Goal: Information Seeking & Learning: Check status

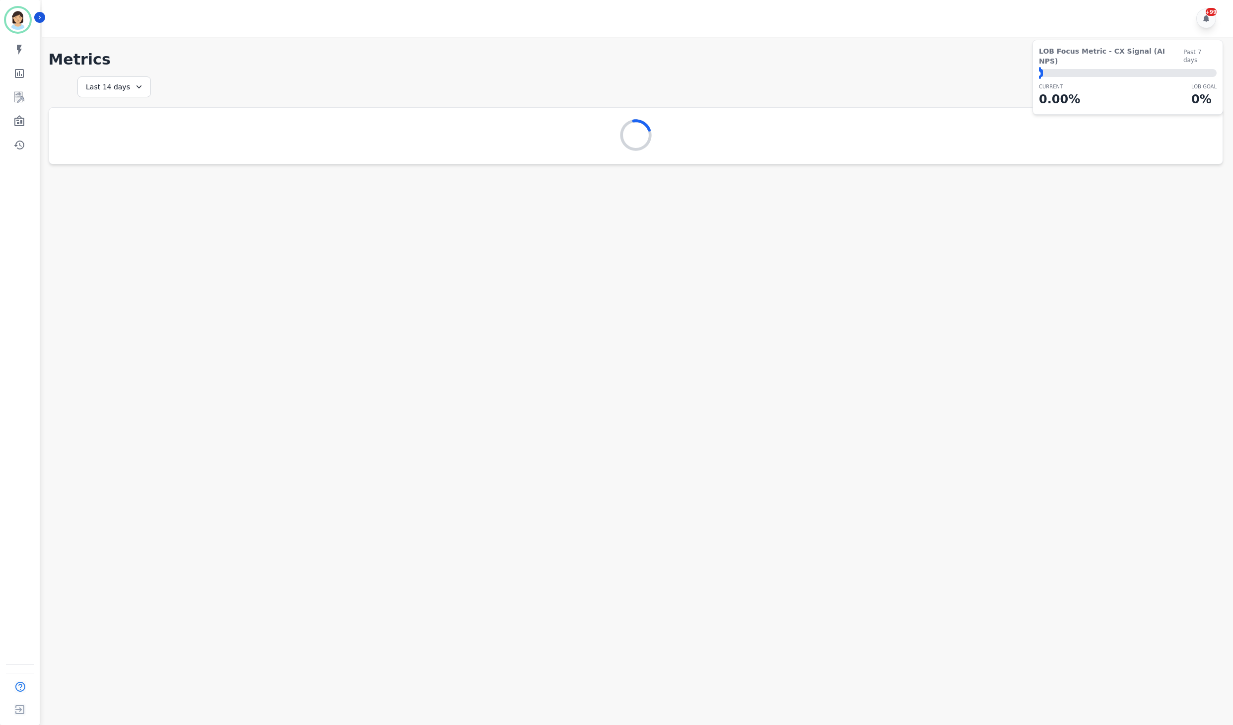
click at [596, 60] on h1 "Metrics" at bounding box center [636, 60] width 1175 height 18
click at [16, 118] on icon "Sidebar" at bounding box center [19, 120] width 10 height 11
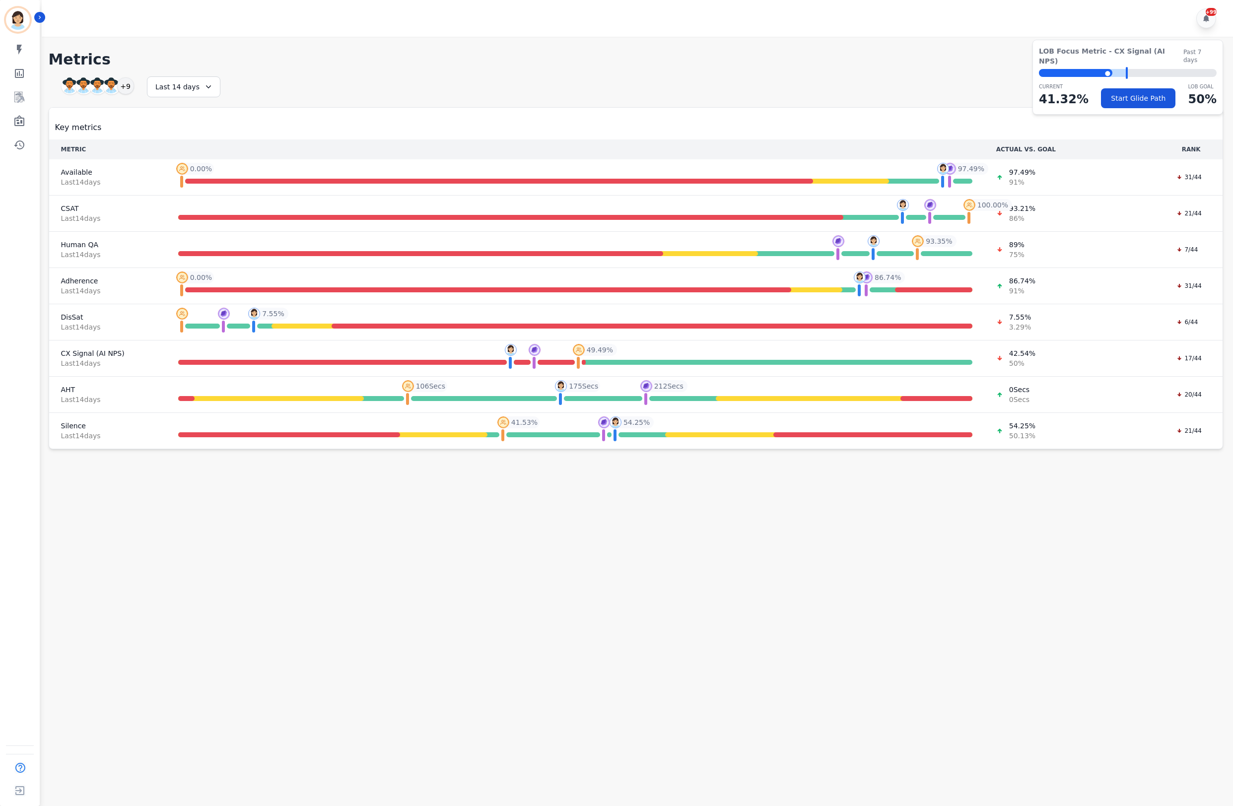
click at [902, 27] on div "+99" at bounding box center [639, 18] width 1195 height 37
click at [24, 117] on icon "Sidebar" at bounding box center [19, 121] width 12 height 12
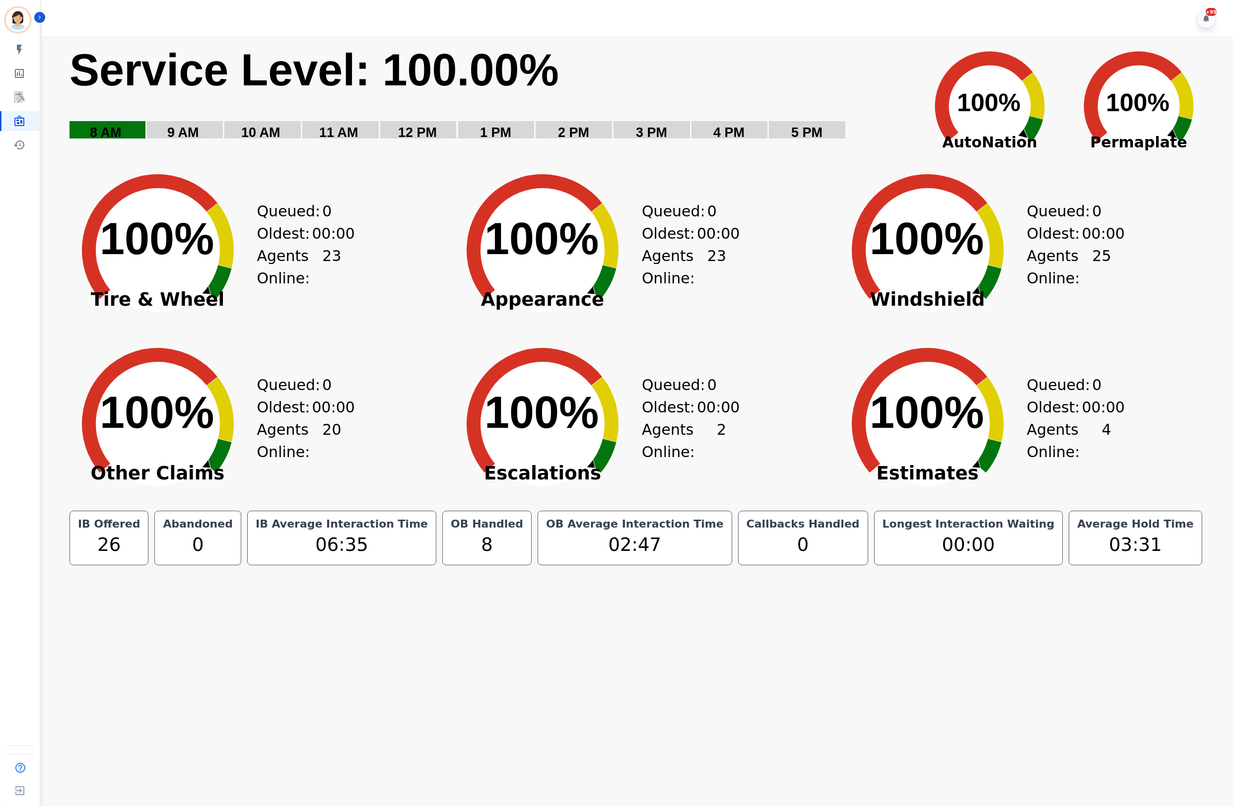
click at [645, 72] on rect "Service Level: 0%" at bounding box center [489, 99] width 841 height 112
click at [135, 392] on text "100% ​ 100%" at bounding box center [157, 413] width 114 height 50
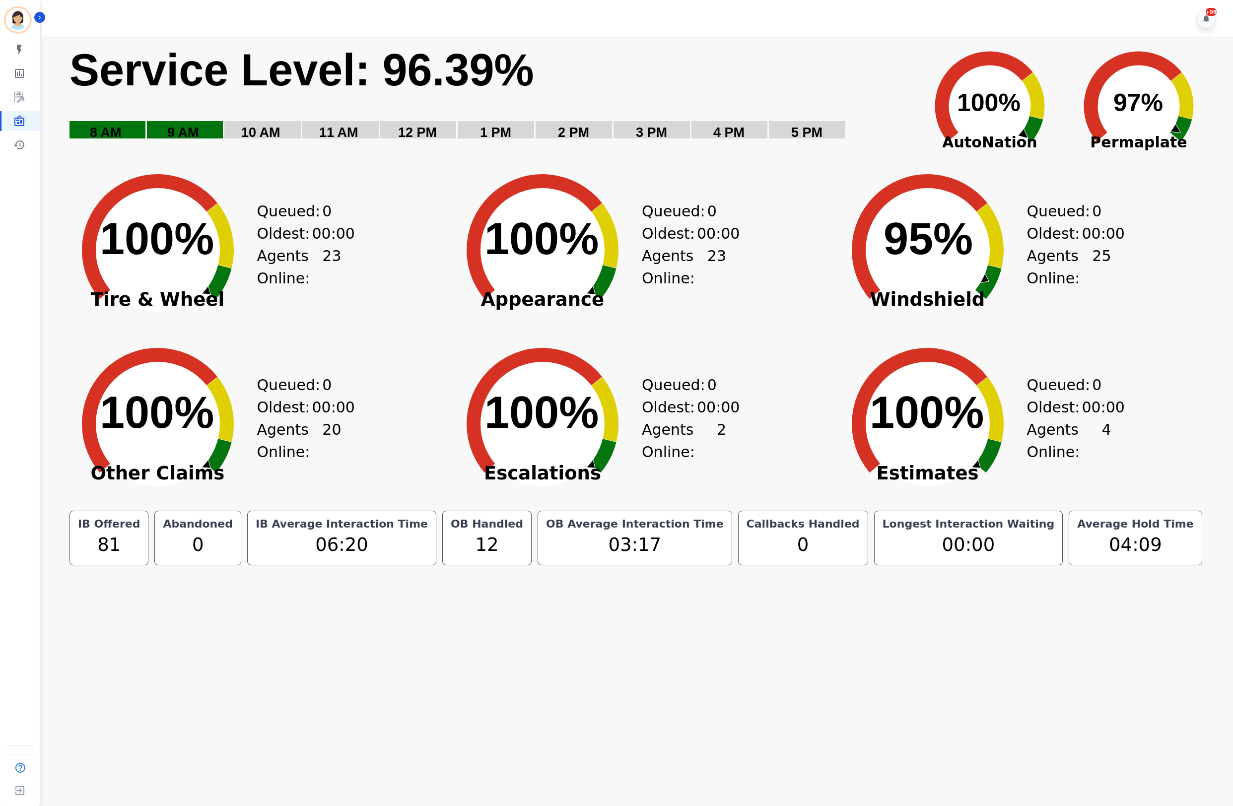
click at [56, 366] on div "Created with Highcharts 10.3.3 Service Level: 96.39% 5 PM 4 PM 3 PM 2 PM 1 PM 1…" at bounding box center [636, 301] width 1175 height 529
